Goal: Check status: Check status

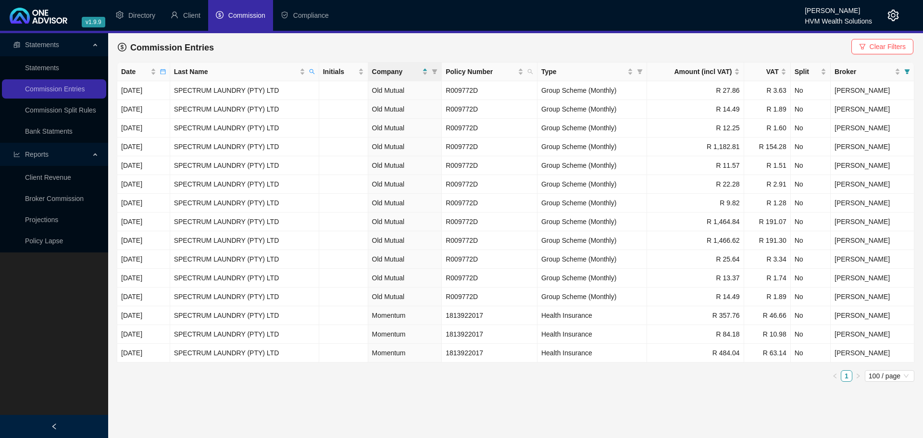
click at [709, 391] on main "Statements Statements Commission Entries Commission Split Rules Bank Statments …" at bounding box center [461, 235] width 923 height 405
click at [55, 198] on link "Broker Commission" at bounding box center [54, 199] width 59 height 8
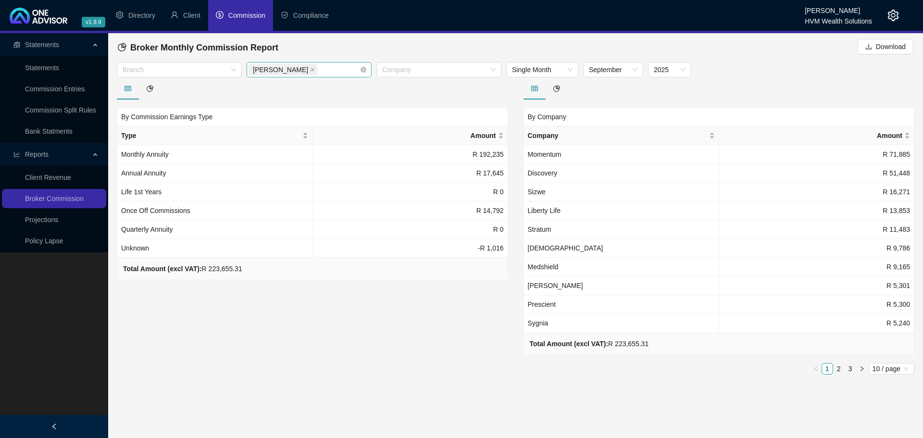
click at [310, 69] on icon "close" at bounding box center [312, 69] width 5 height 5
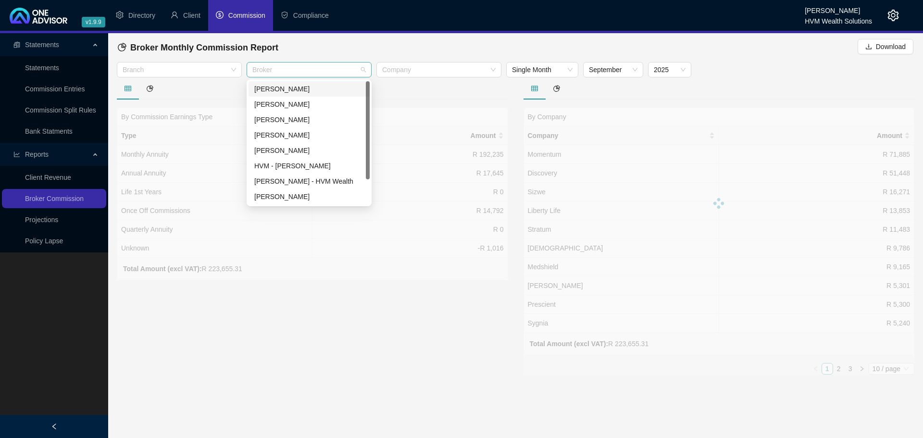
click at [306, 68] on div at bounding box center [304, 69] width 111 height 7
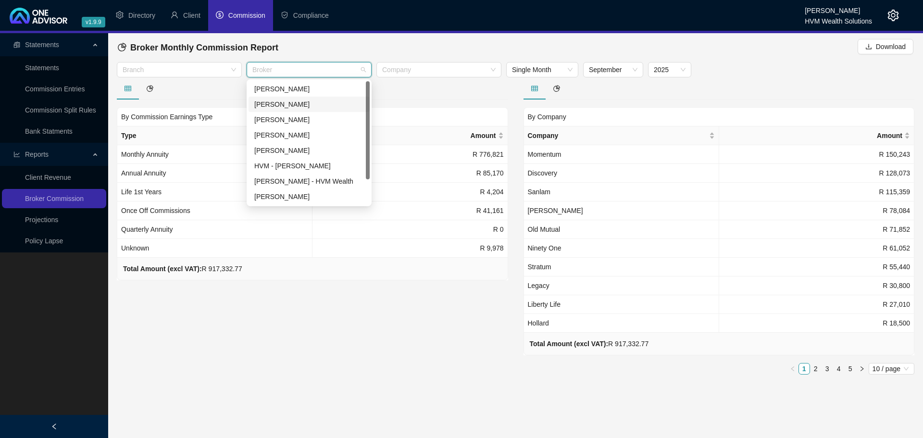
click at [310, 102] on div "[PERSON_NAME]" at bounding box center [309, 104] width 110 height 11
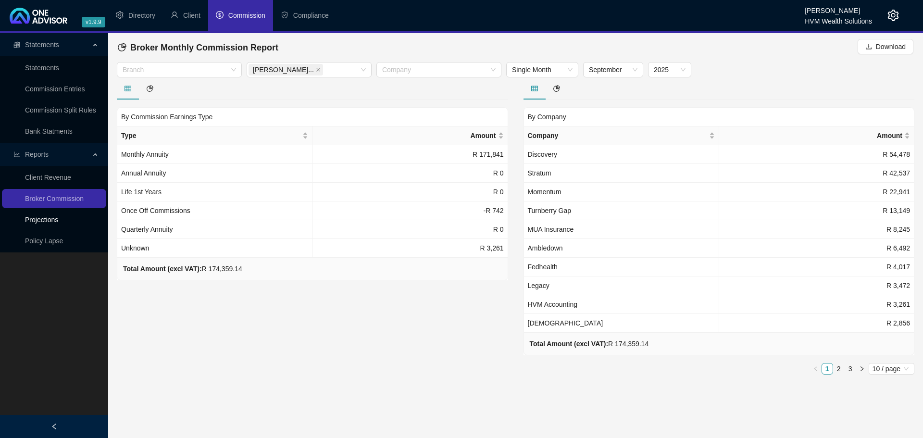
click at [58, 223] on link "Projections" at bounding box center [41, 220] width 33 height 8
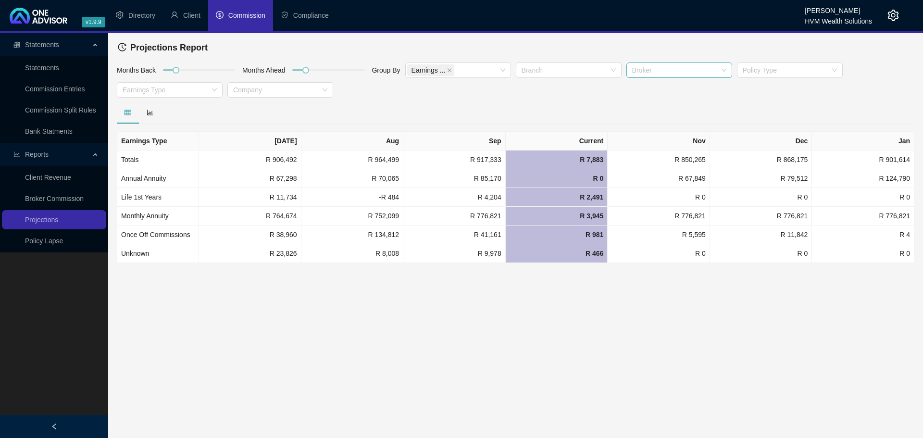
click at [724, 70] on div "Broker" at bounding box center [679, 70] width 106 height 15
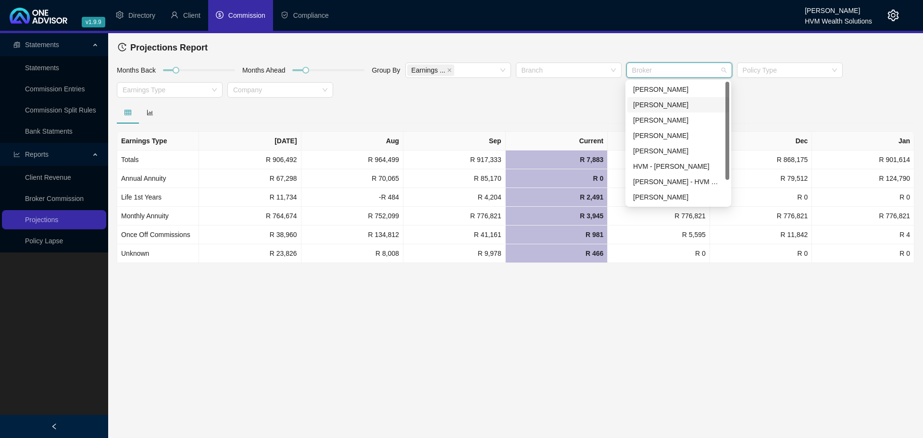
click at [669, 108] on div "[PERSON_NAME]" at bounding box center [678, 105] width 90 height 11
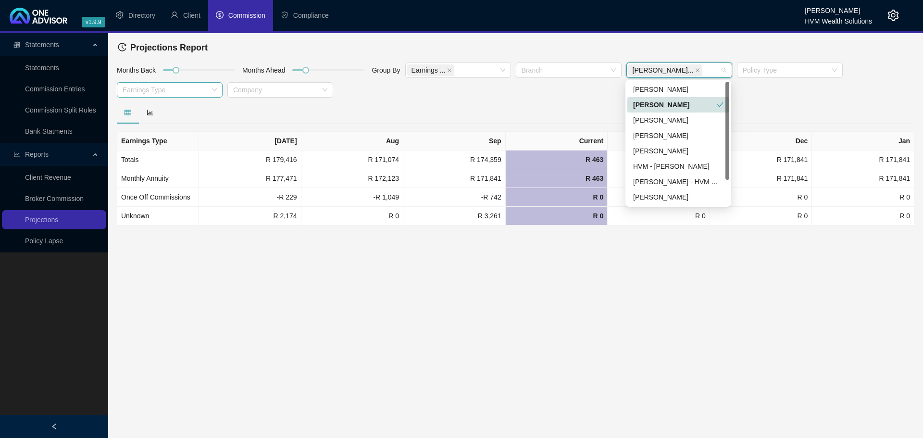
click at [182, 92] on div at bounding box center [165, 90] width 92 height 7
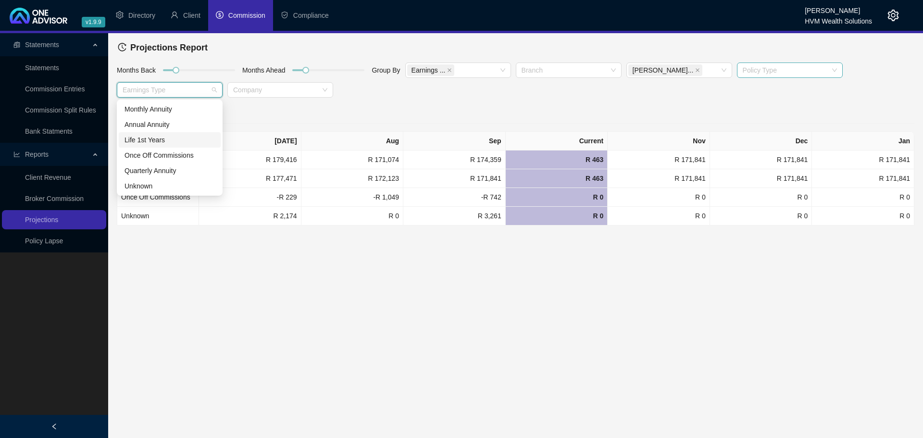
click at [768, 68] on div at bounding box center [785, 70] width 92 height 7
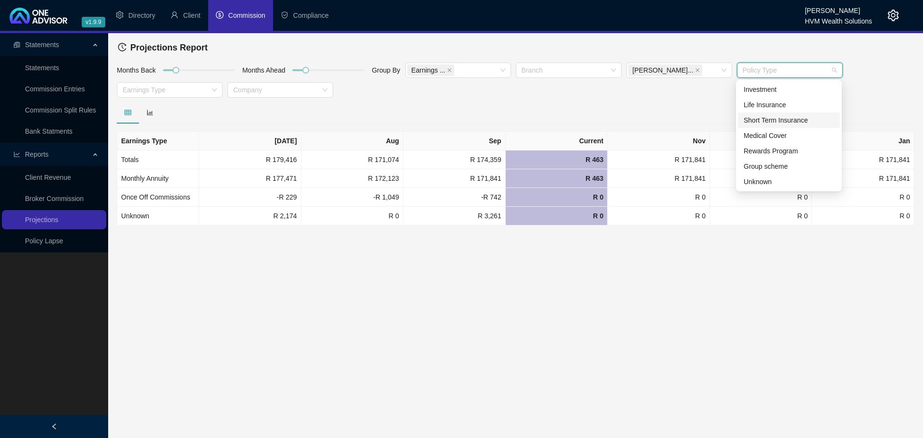
click at [769, 118] on div "Short Term Insurance" at bounding box center [789, 120] width 90 height 11
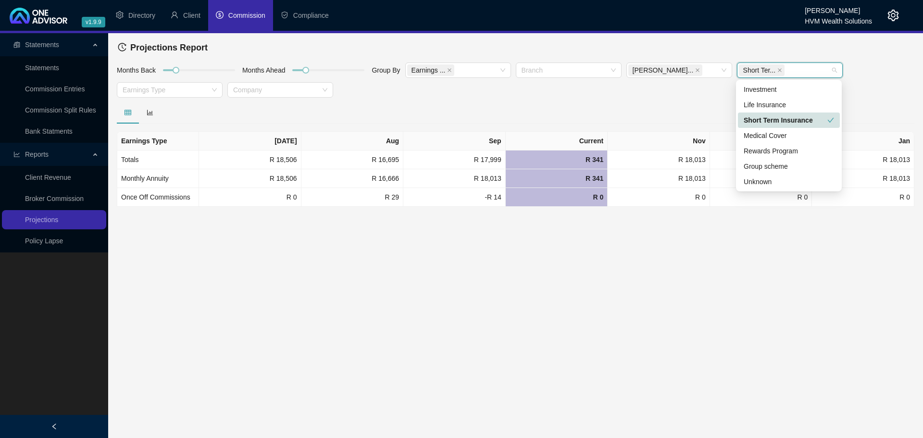
click at [776, 118] on div "Short Term Insurance" at bounding box center [786, 120] width 84 height 11
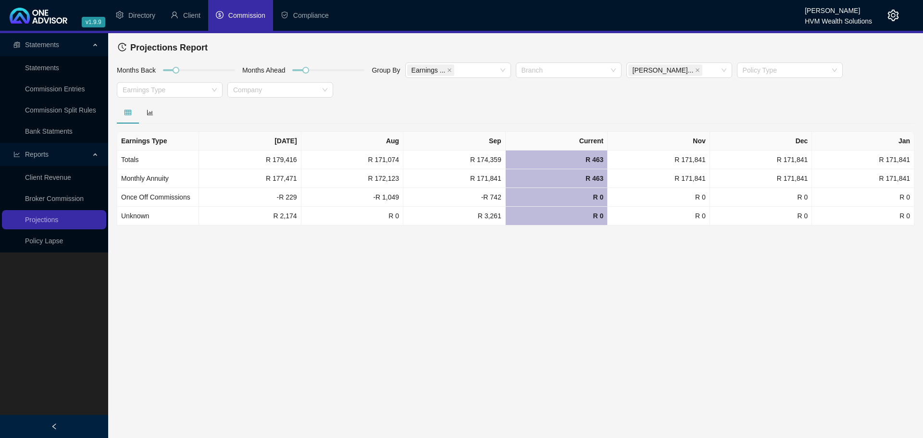
click at [365, 257] on main "Statements Statements Commission Entries Commission Split Rules Bank Statments …" at bounding box center [461, 235] width 923 height 405
click at [58, 198] on link "Broker Commission" at bounding box center [54, 199] width 59 height 8
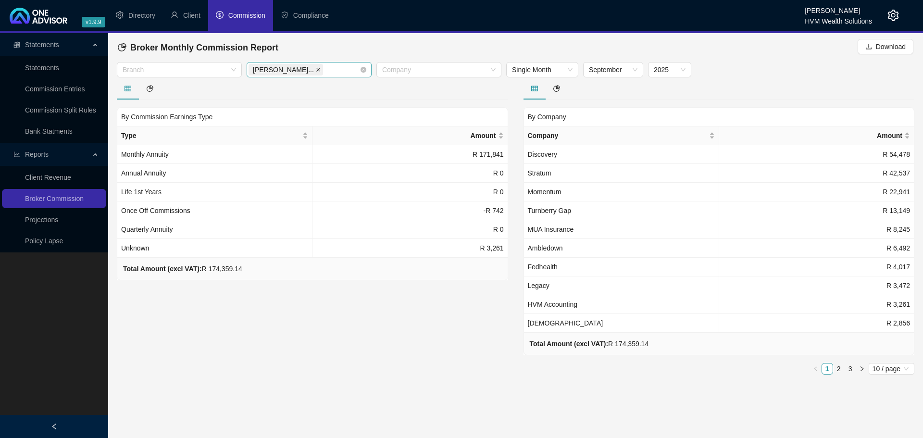
click at [316, 69] on icon "close" at bounding box center [318, 69] width 5 height 5
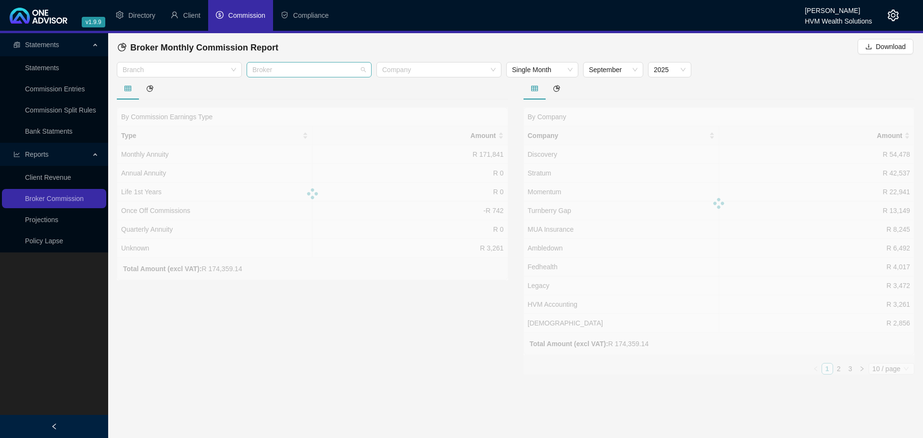
click at [318, 68] on div at bounding box center [304, 69] width 111 height 7
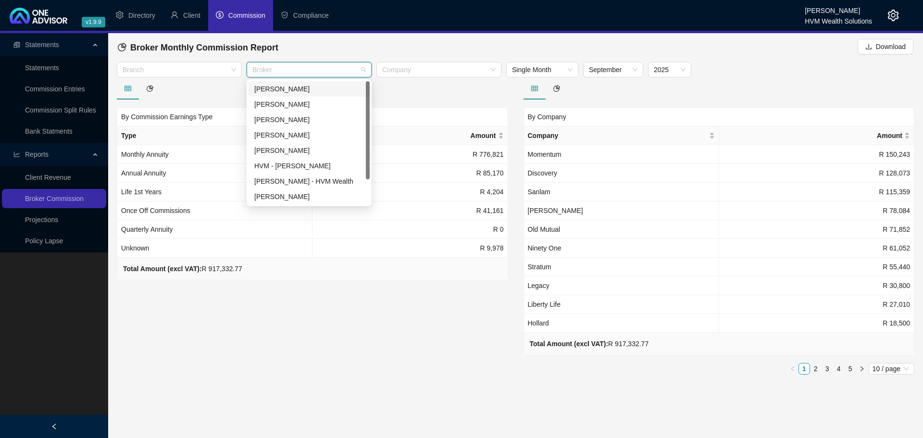
click at [314, 91] on div "[PERSON_NAME]" at bounding box center [309, 89] width 110 height 11
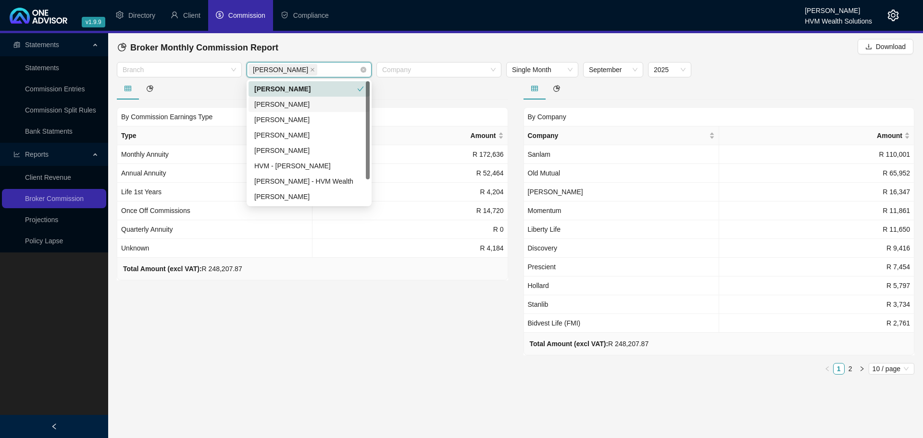
click at [328, 72] on div "[PERSON_NAME]" at bounding box center [304, 69] width 111 height 13
click at [317, 147] on div "[PERSON_NAME]" at bounding box center [309, 150] width 110 height 11
click at [361, 88] on icon "check" at bounding box center [360, 89] width 7 height 7
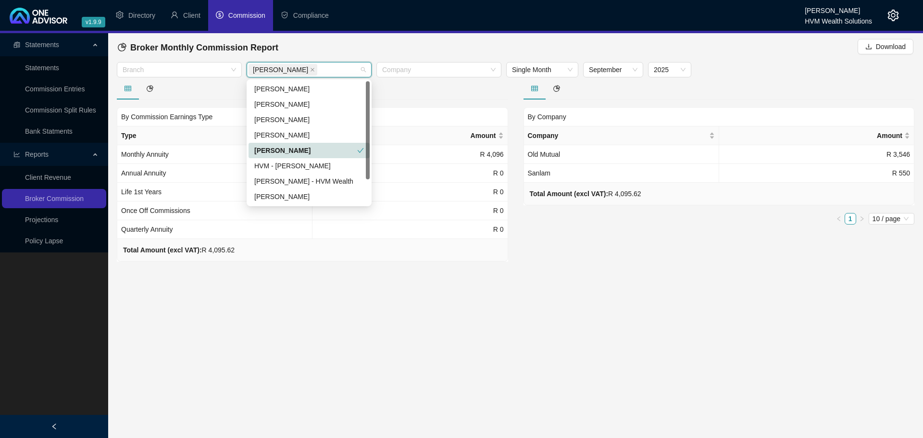
click at [362, 149] on icon "check" at bounding box center [360, 150] width 7 height 7
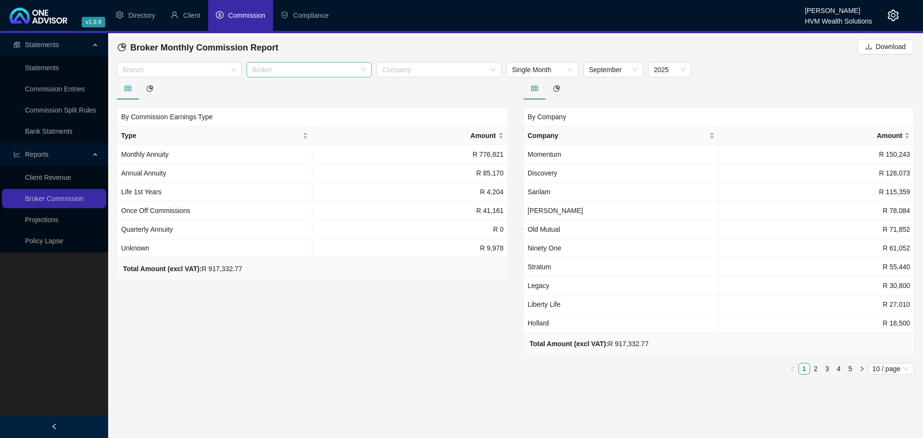
click at [328, 75] on div "Broker" at bounding box center [309, 69] width 125 height 15
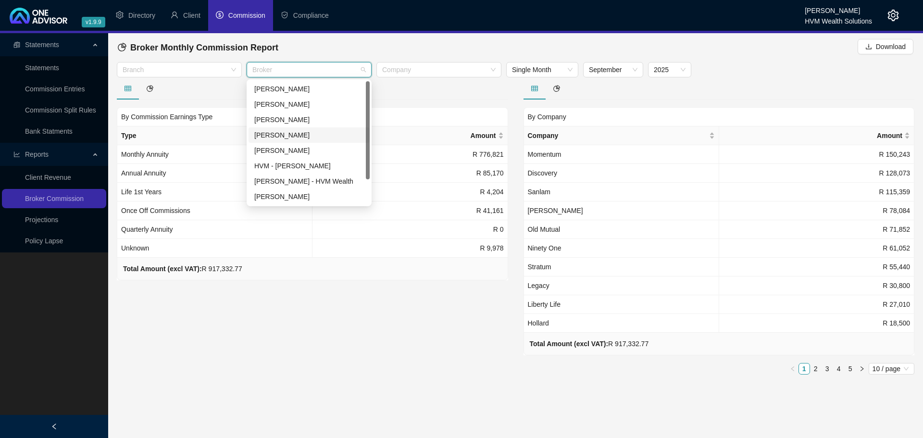
click at [292, 134] on div "[PERSON_NAME]" at bounding box center [309, 135] width 110 height 11
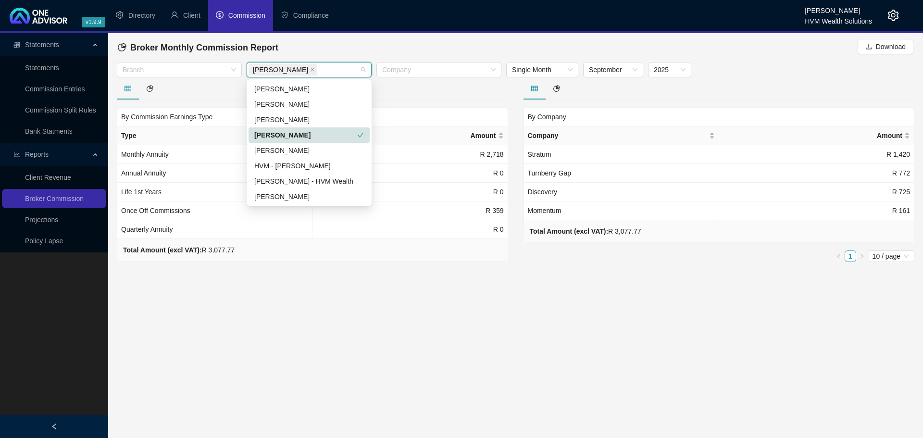
click at [292, 134] on div "[PERSON_NAME]" at bounding box center [305, 135] width 103 height 11
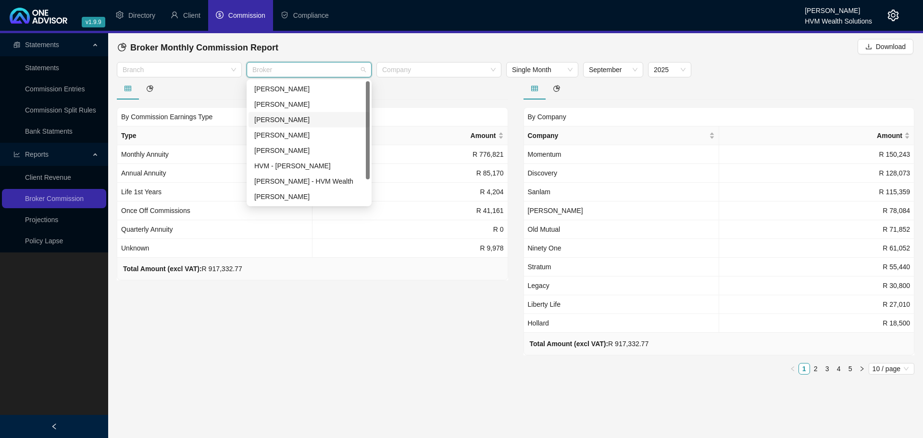
click at [282, 119] on div "[PERSON_NAME]" at bounding box center [309, 119] width 110 height 11
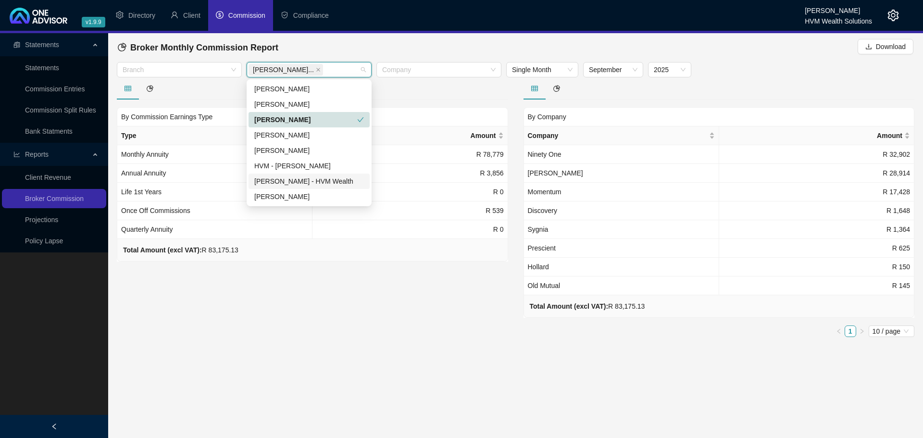
click at [284, 186] on div "[PERSON_NAME] - HVM Wealth" at bounding box center [309, 181] width 110 height 11
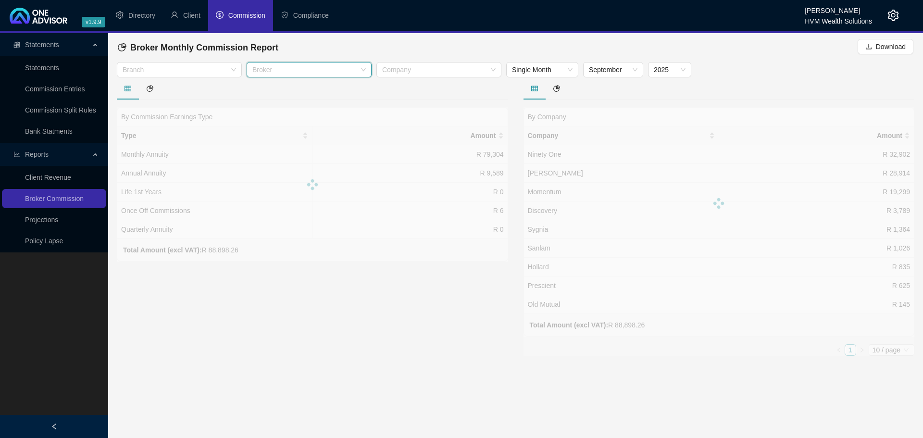
click at [318, 75] on div "Broker" at bounding box center [309, 69] width 125 height 15
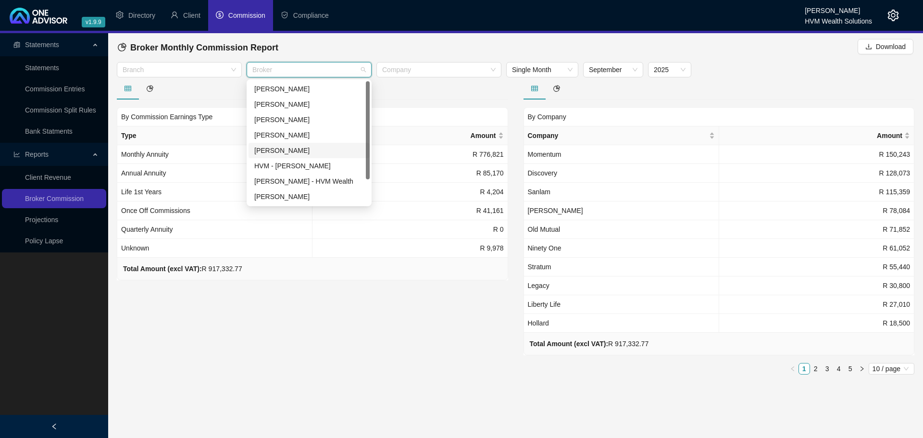
scroll to position [31, 0]
click at [277, 182] on div "[PERSON_NAME]" at bounding box center [309, 181] width 110 height 11
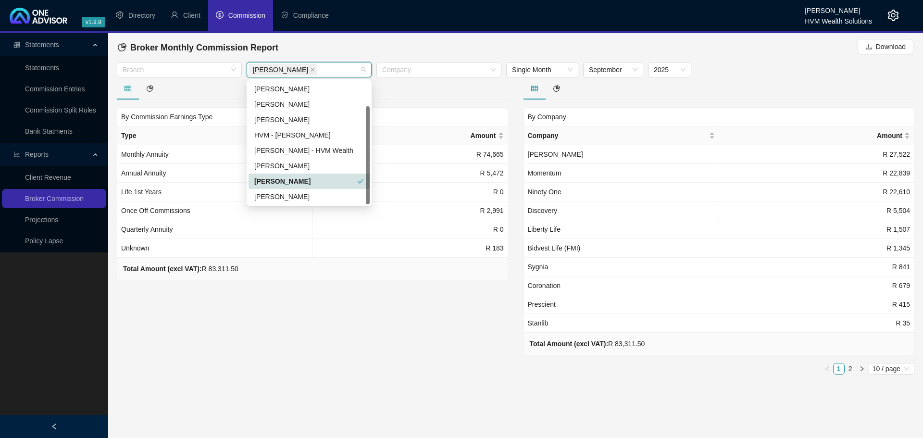
click at [301, 178] on div "[PERSON_NAME]" at bounding box center [305, 181] width 103 height 11
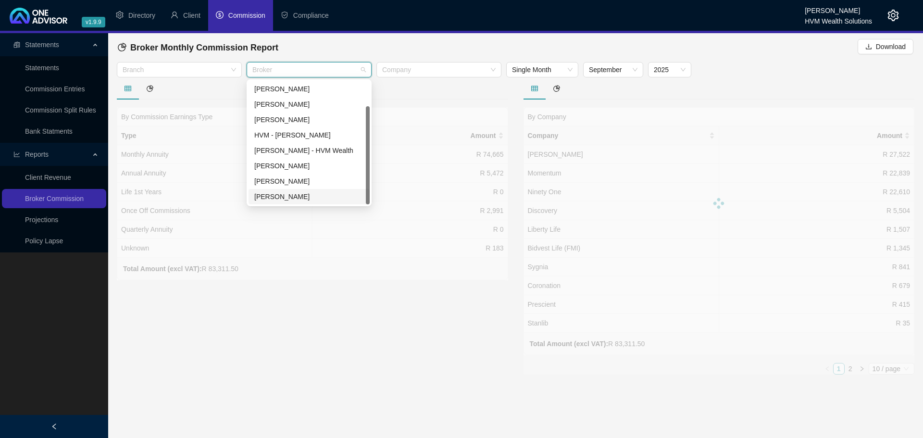
click at [289, 200] on div "[PERSON_NAME]" at bounding box center [309, 196] width 110 height 11
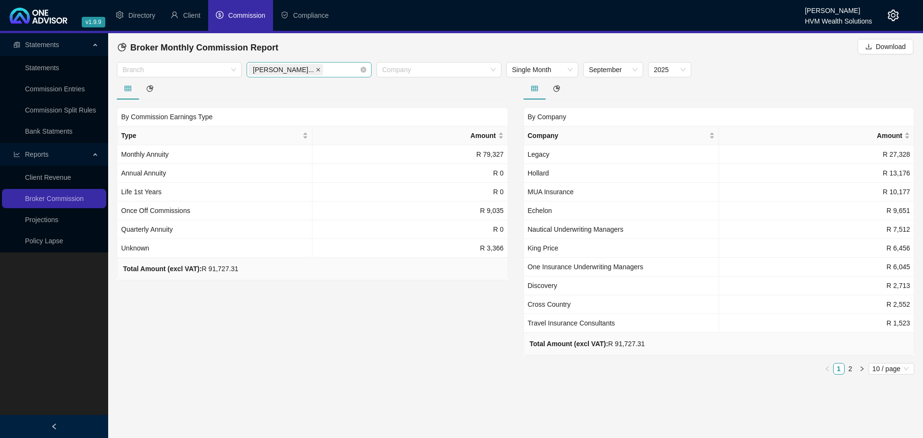
click at [316, 70] on icon "close" at bounding box center [318, 70] width 4 height 4
